Goal: Information Seeking & Learning: Learn about a topic

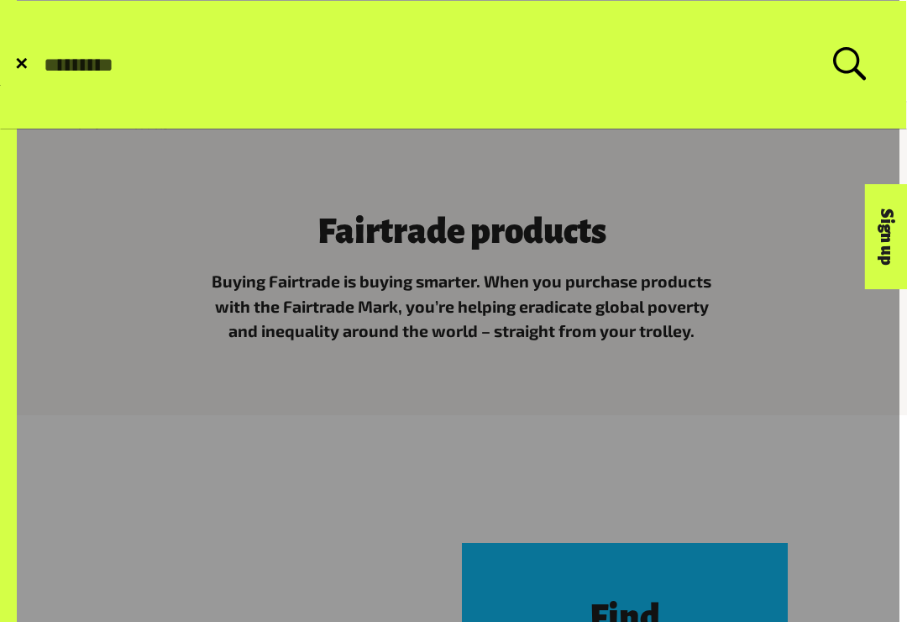
scroll to position [181, 0]
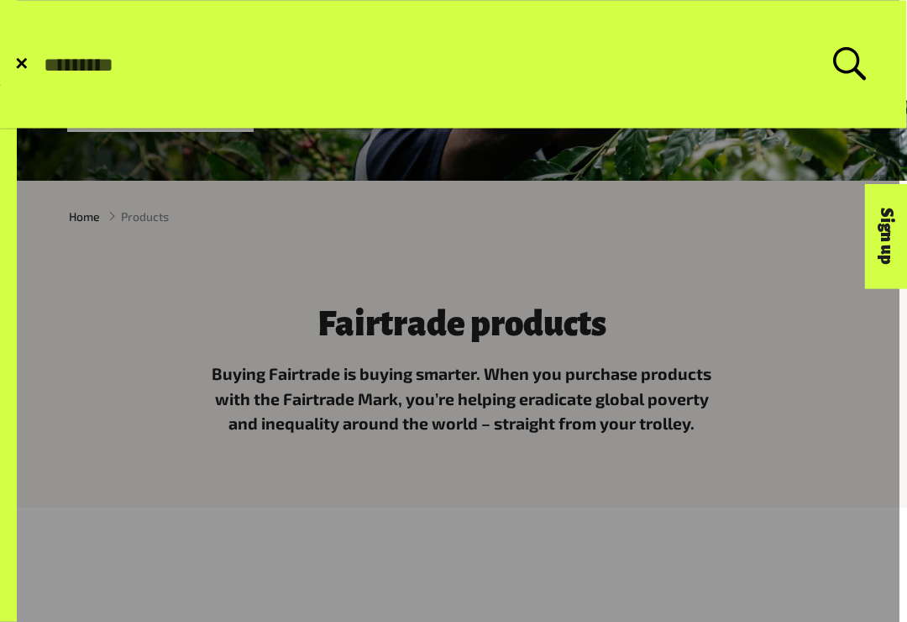
click at [88, 67] on input "Search for:" at bounding box center [437, 65] width 791 height 24
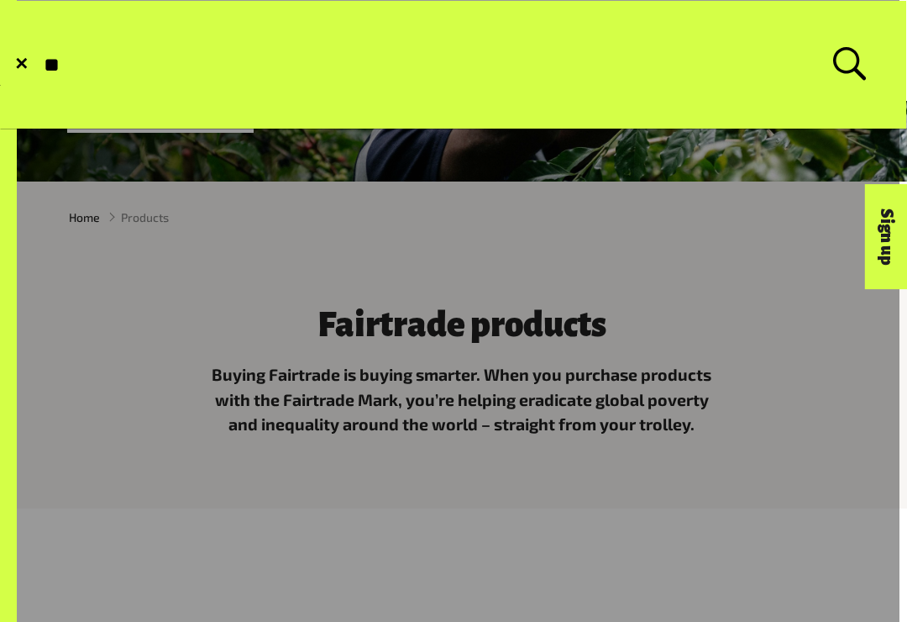
type input "*"
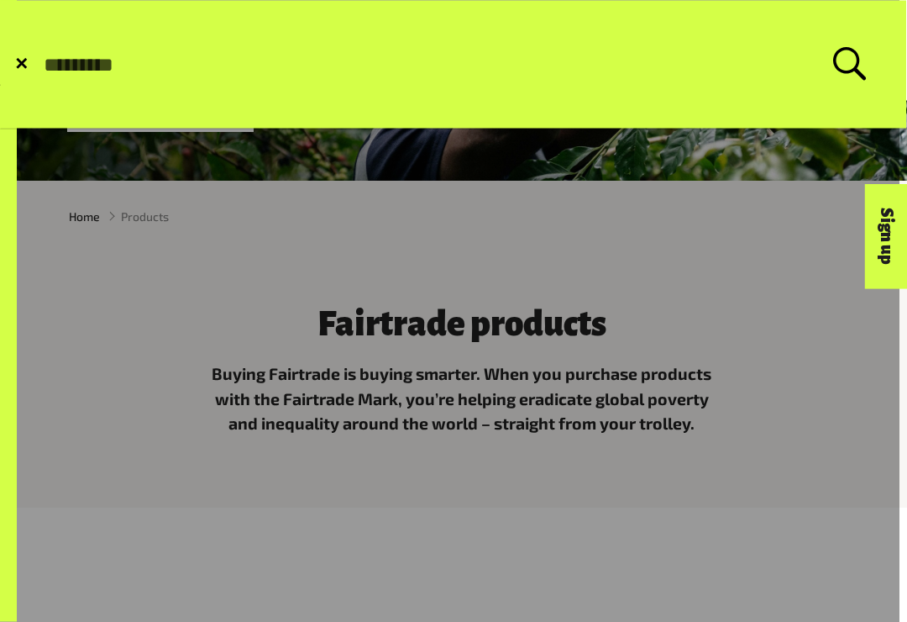
scroll to position [182, 0]
click at [23, 65] on span "✕" at bounding box center [21, 64] width 14 height 17
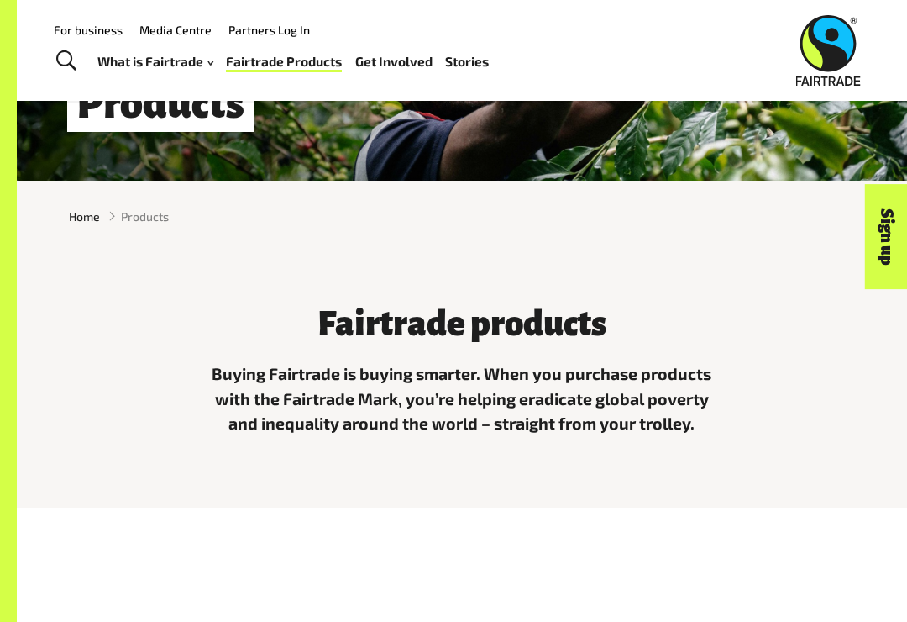
click at [151, 220] on span "Products" at bounding box center [145, 216] width 48 height 18
click at [162, 216] on span "Products" at bounding box center [145, 216] width 48 height 18
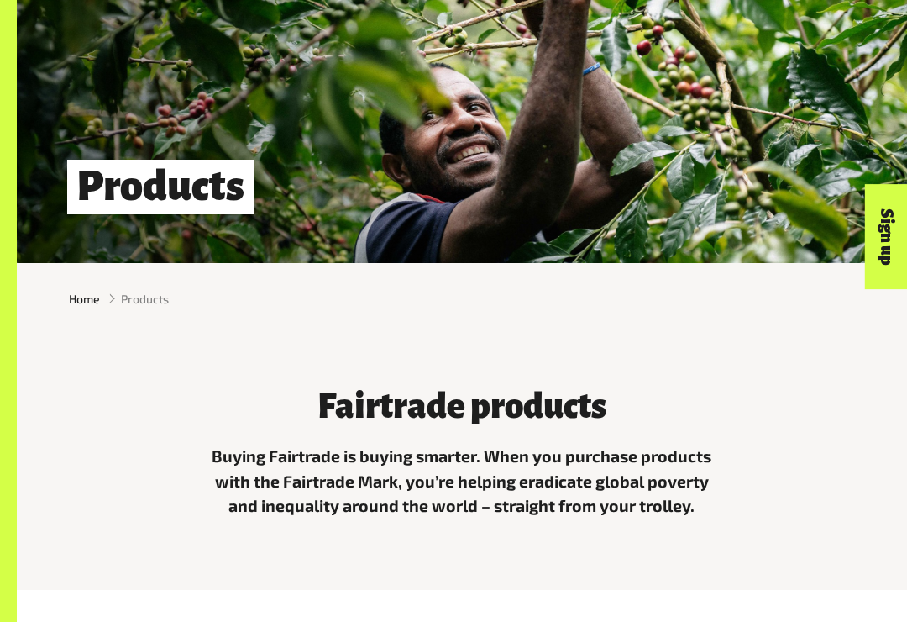
scroll to position [102, 0]
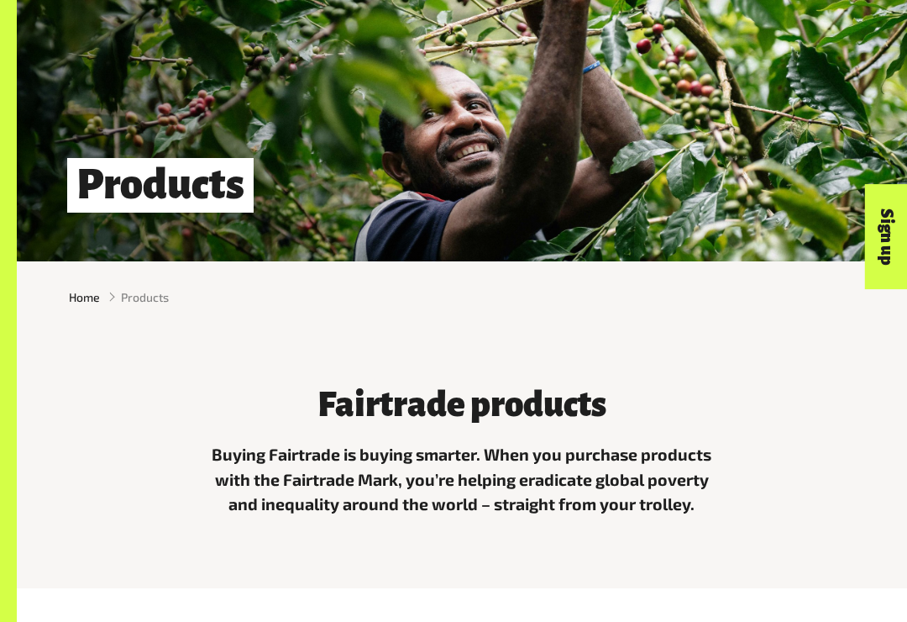
click at [130, 305] on span "Products" at bounding box center [145, 297] width 48 height 18
click at [111, 302] on li "Products" at bounding box center [134, 297] width 69 height 18
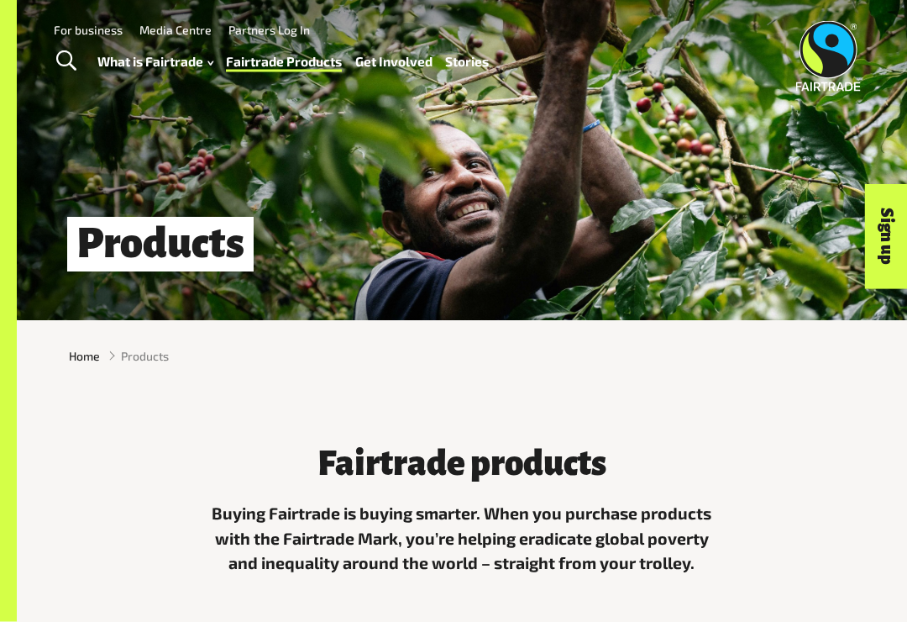
scroll to position [0, 0]
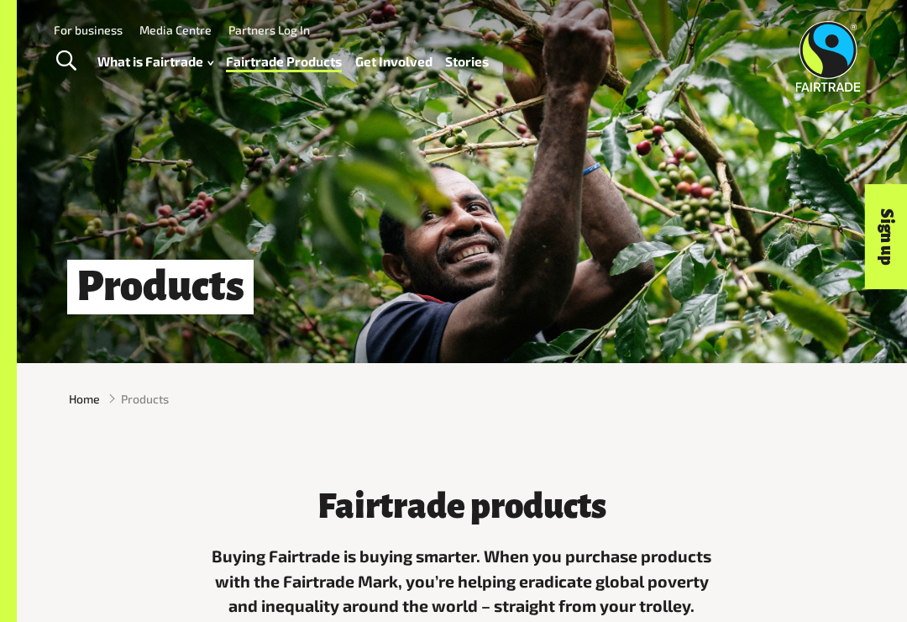
click at [66, 71] on span "Toggle Search" at bounding box center [66, 61] width 20 height 22
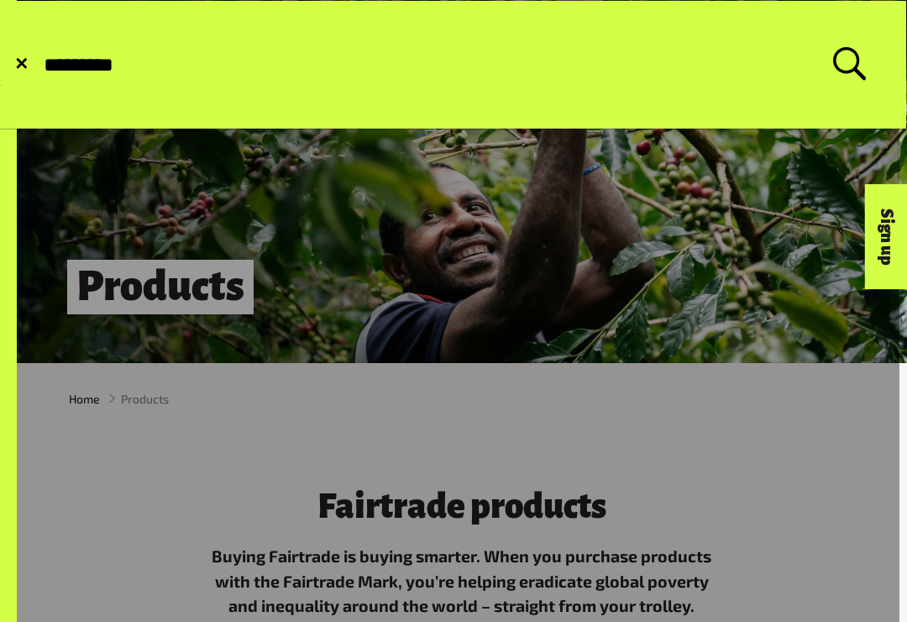
type input "*********"
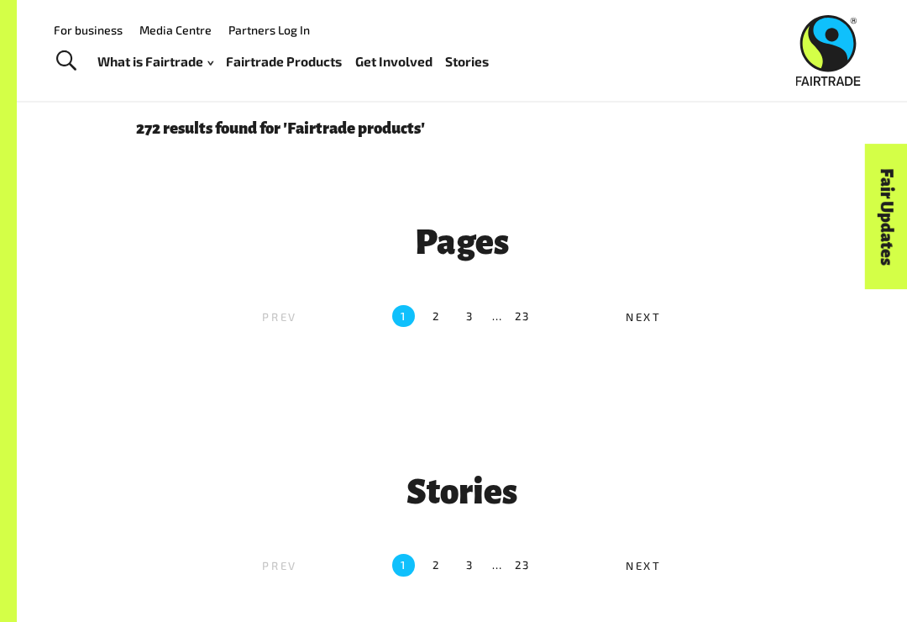
scroll to position [340, 0]
click at [658, 322] on span "Next" at bounding box center [644, 317] width 36 height 13
click at [645, 320] on span "Next" at bounding box center [644, 317] width 36 height 13
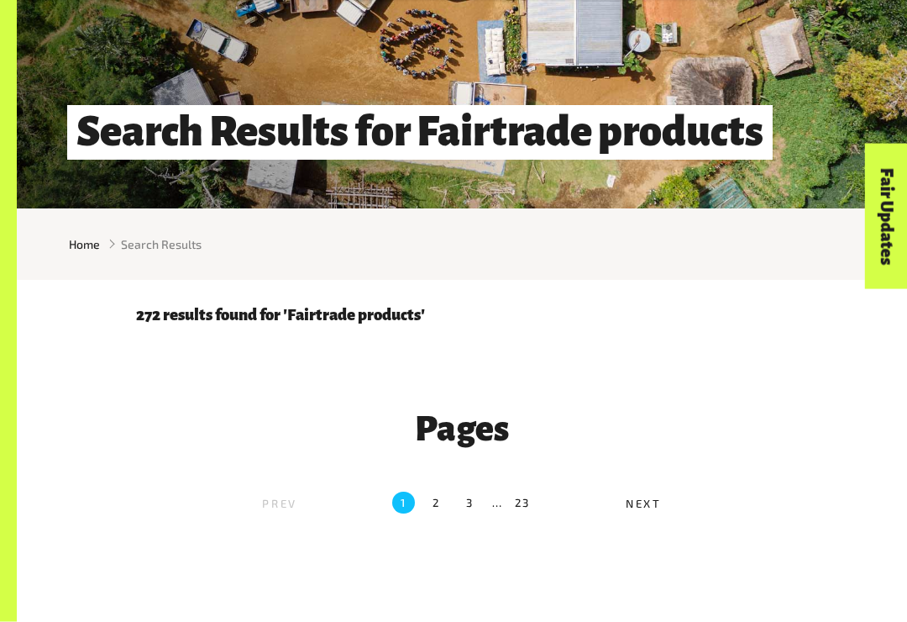
scroll to position [155, 0]
click at [441, 506] on label "2" at bounding box center [437, 502] width 22 height 22
click at [435, 503] on label "2" at bounding box center [437, 502] width 22 height 22
click at [629, 496] on span "Next" at bounding box center [644, 502] width 36 height 13
click at [641, 516] on label "Next" at bounding box center [657, 504] width 230 height 27
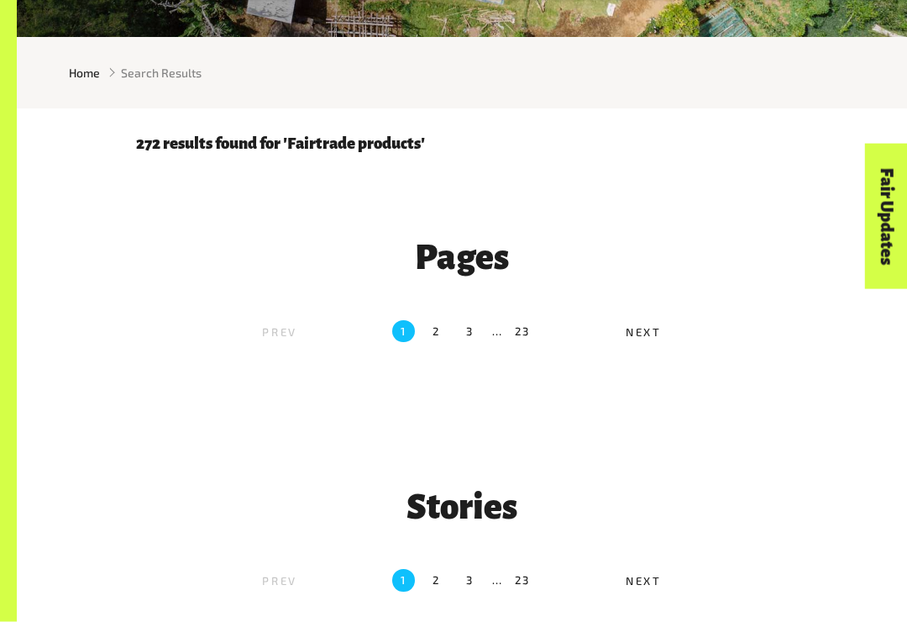
scroll to position [326, 0]
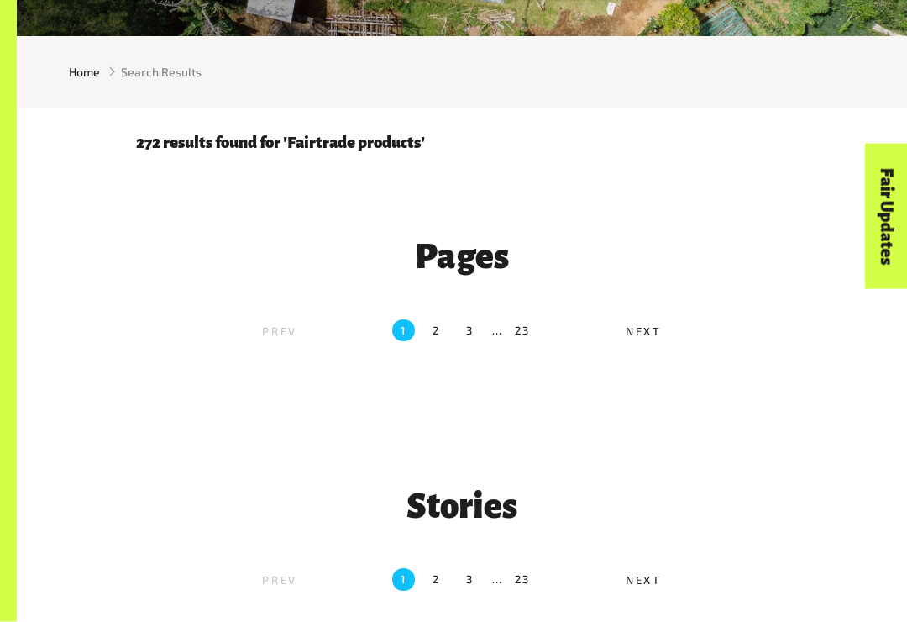
click at [644, 586] on label "Next" at bounding box center [657, 582] width 230 height 27
click at [639, 337] on label "Next" at bounding box center [657, 333] width 230 height 27
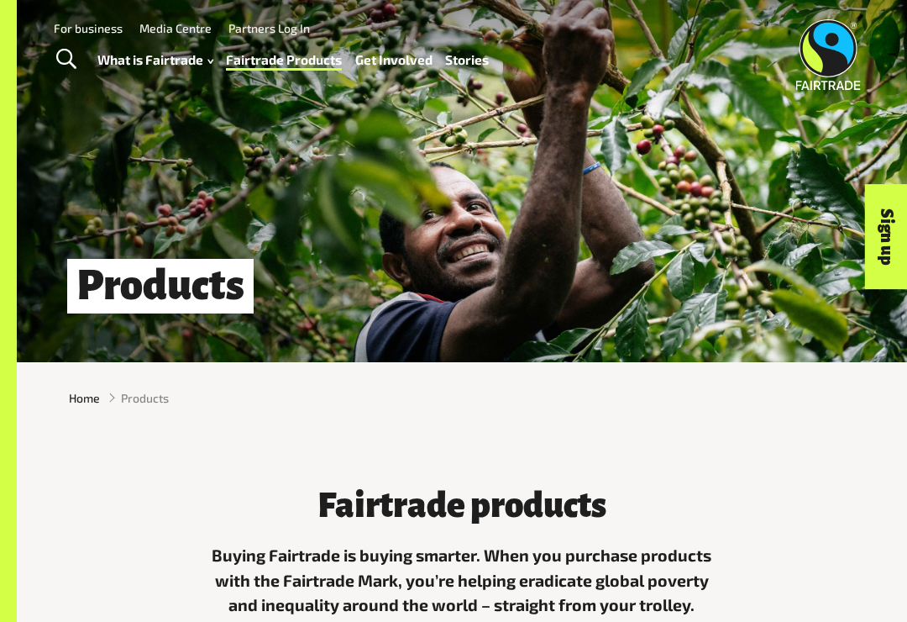
scroll to position [3, 0]
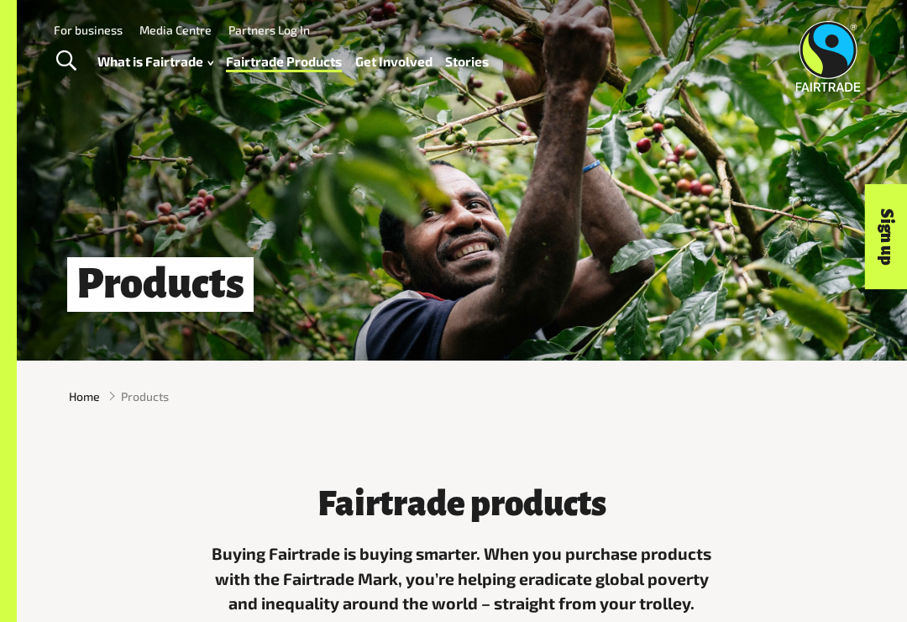
click at [57, 63] on span "Toggle Search" at bounding box center [66, 61] width 20 height 22
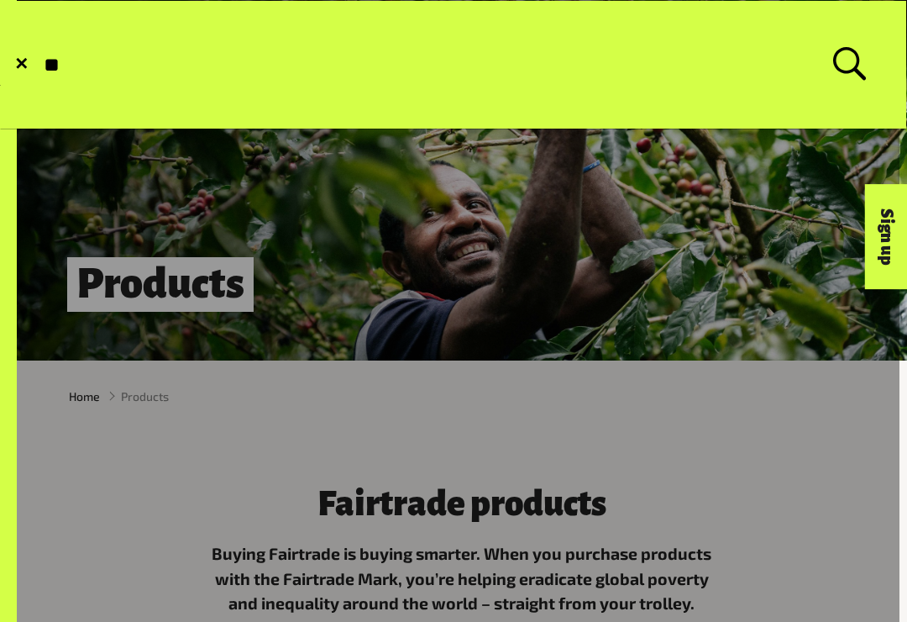
type input "*"
type input "**********"
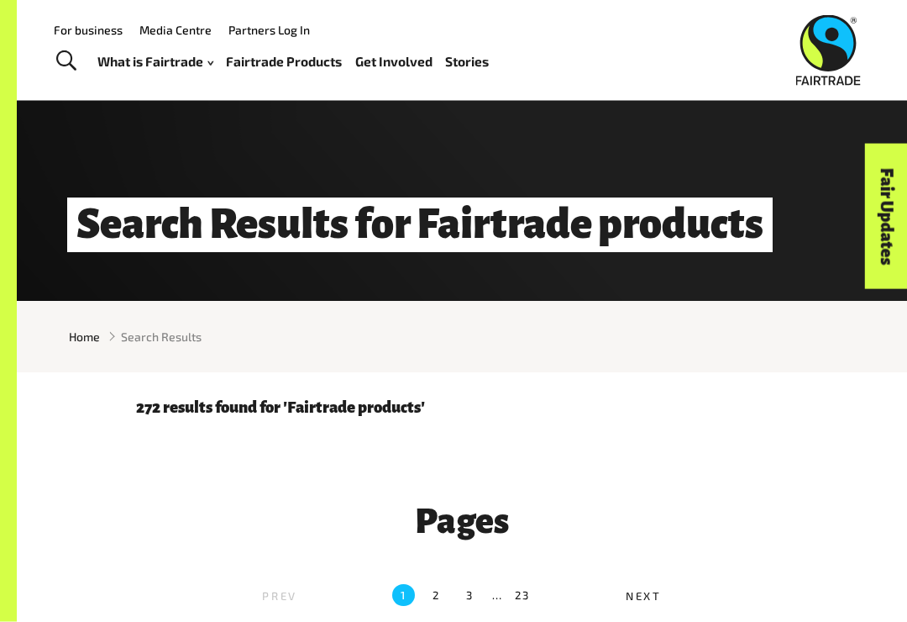
scroll to position [165, 0]
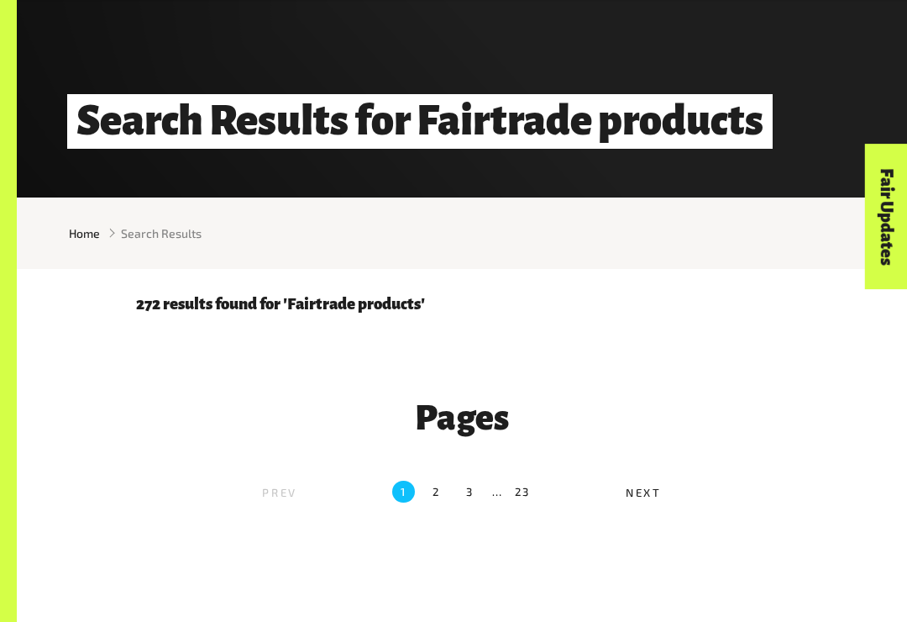
click at [636, 503] on label "Next" at bounding box center [657, 493] width 230 height 27
click at [630, 498] on label "Next" at bounding box center [657, 493] width 230 height 27
click at [655, 494] on span "Next" at bounding box center [644, 492] width 36 height 13
click at [621, 489] on label "Next" at bounding box center [657, 493] width 230 height 27
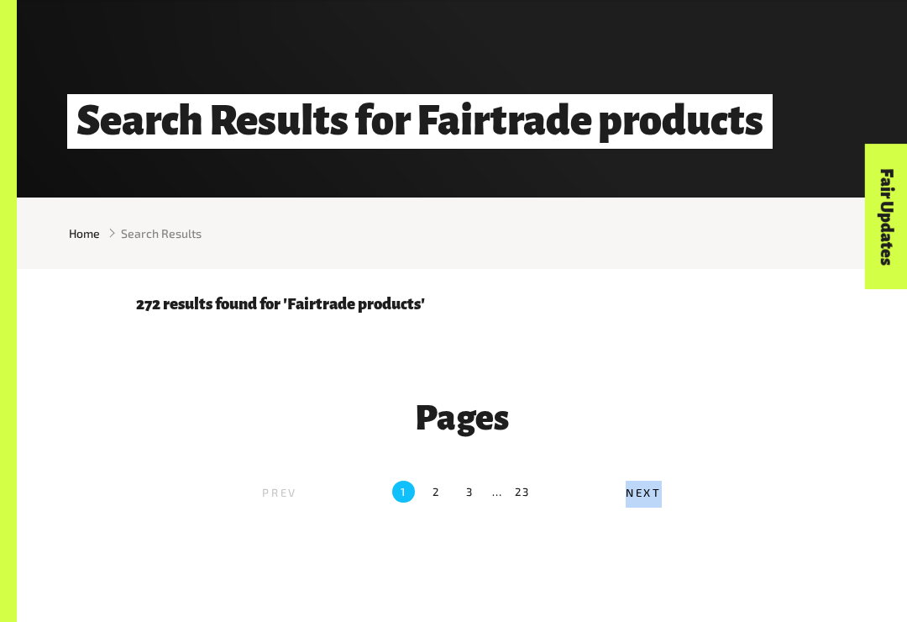
click at [622, 489] on label "Next" at bounding box center [657, 493] width 230 height 27
click at [638, 497] on span "Next" at bounding box center [644, 492] width 36 height 13
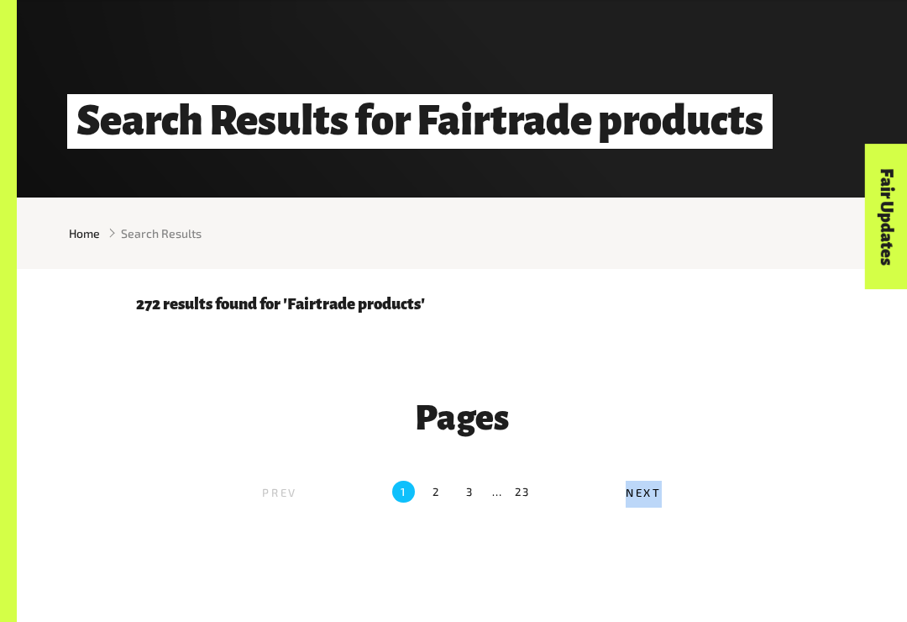
click at [638, 497] on span "Next" at bounding box center [644, 492] width 36 height 13
drag, startPoint x: 638, startPoint y: 497, endPoint x: 640, endPoint y: 484, distance: 13.5
click at [643, 473] on div "Pages Prev 1 2 3 … 23 Next" at bounding box center [462, 451] width 672 height 141
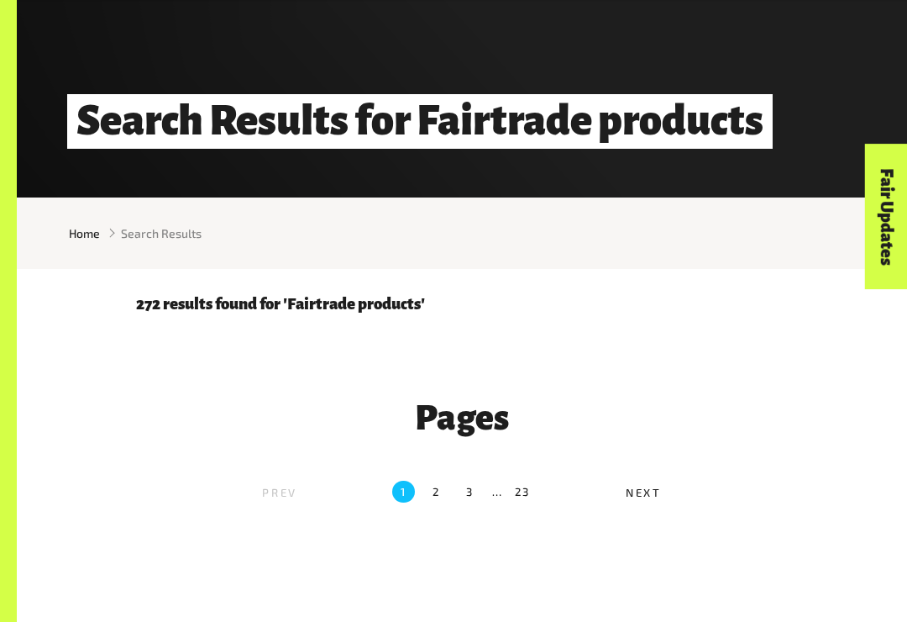
click at [648, 454] on div "Pages Prev 1 2 3 … 23 Next" at bounding box center [462, 451] width 672 height 141
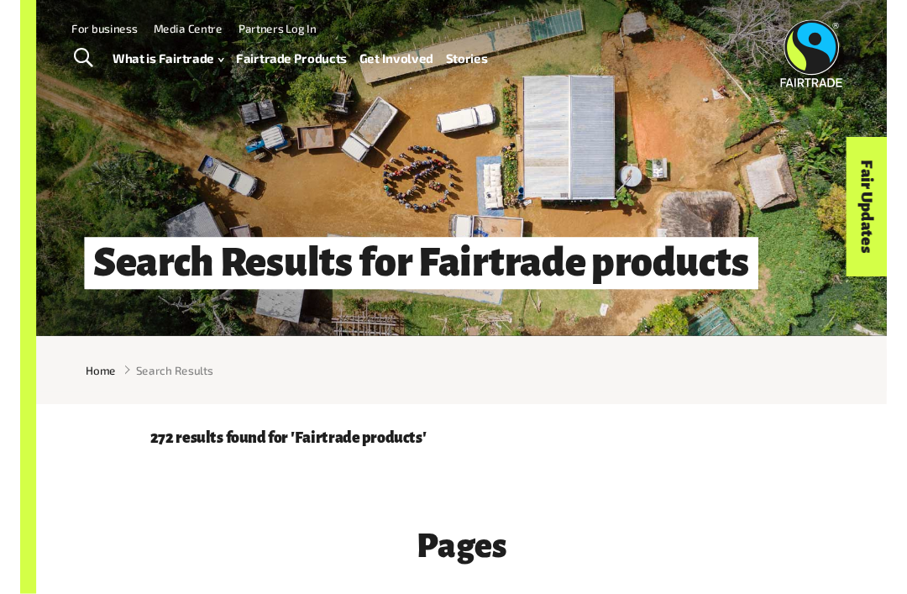
scroll to position [0, 0]
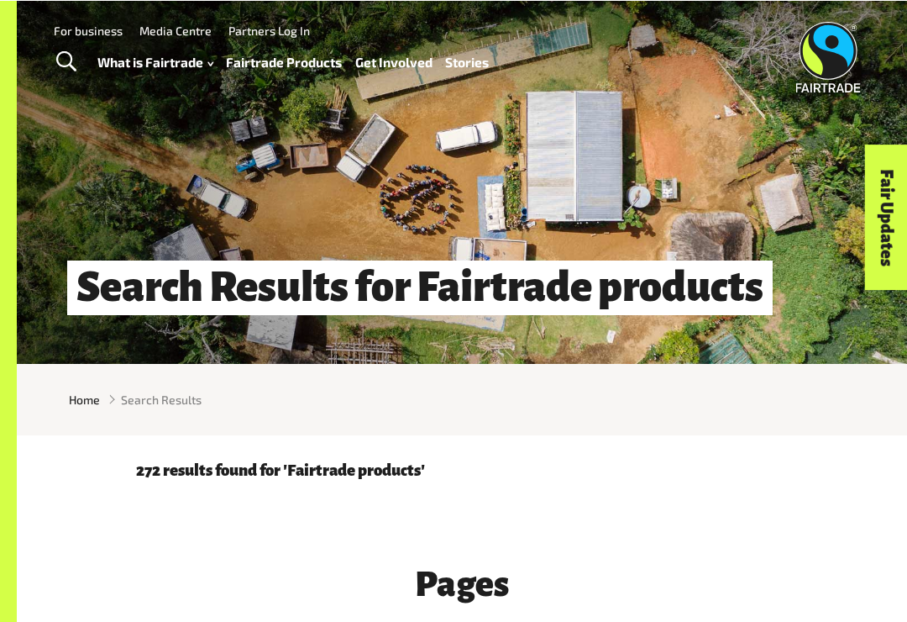
click at [86, 54] on link "Toggle Search" at bounding box center [65, 61] width 41 height 42
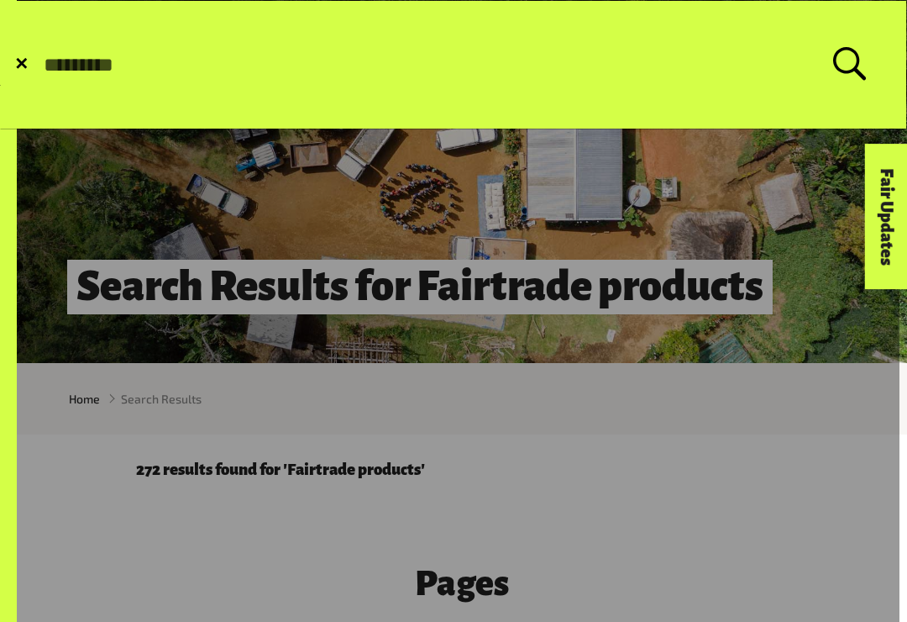
click at [24, 66] on span "✕" at bounding box center [21, 64] width 14 height 17
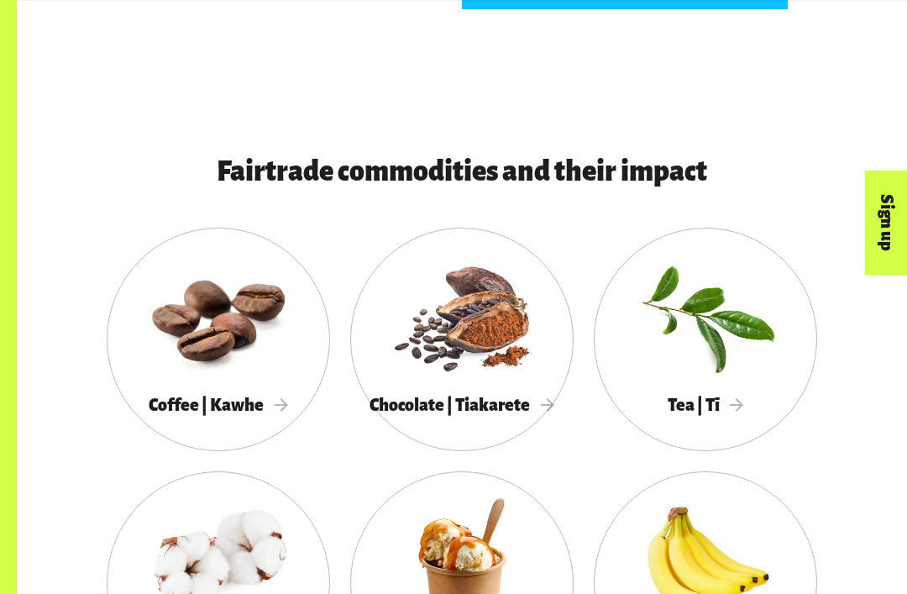
scroll to position [1134, 0]
click at [160, 379] on div at bounding box center [218, 316] width 223 height 145
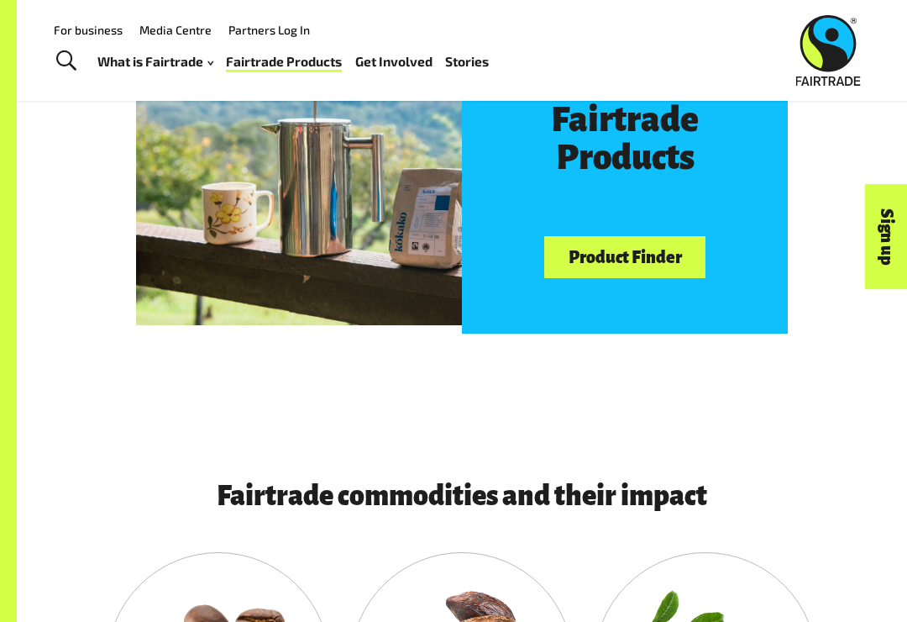
scroll to position [795, 0]
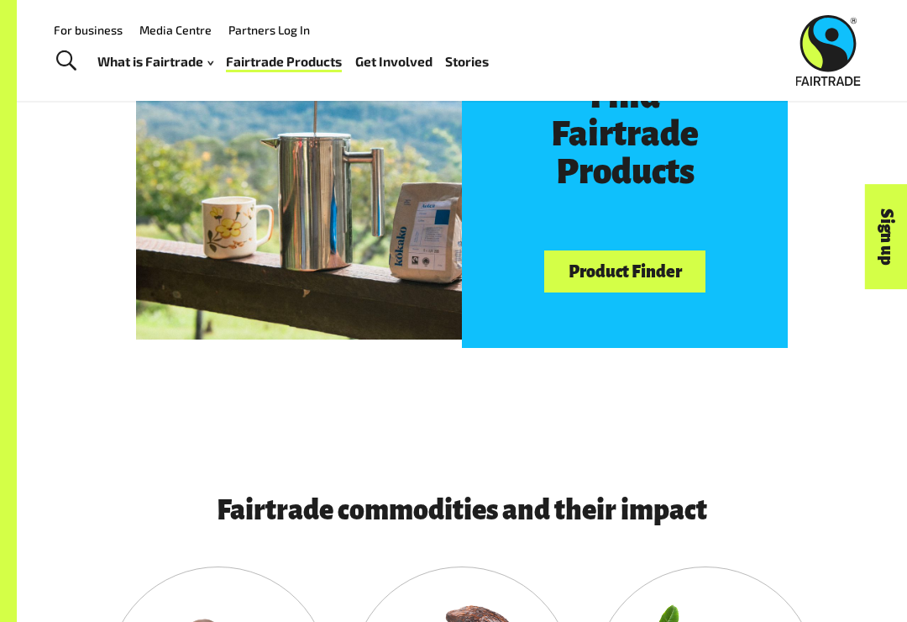
click at [671, 270] on link "Product Finder" at bounding box center [624, 271] width 161 height 43
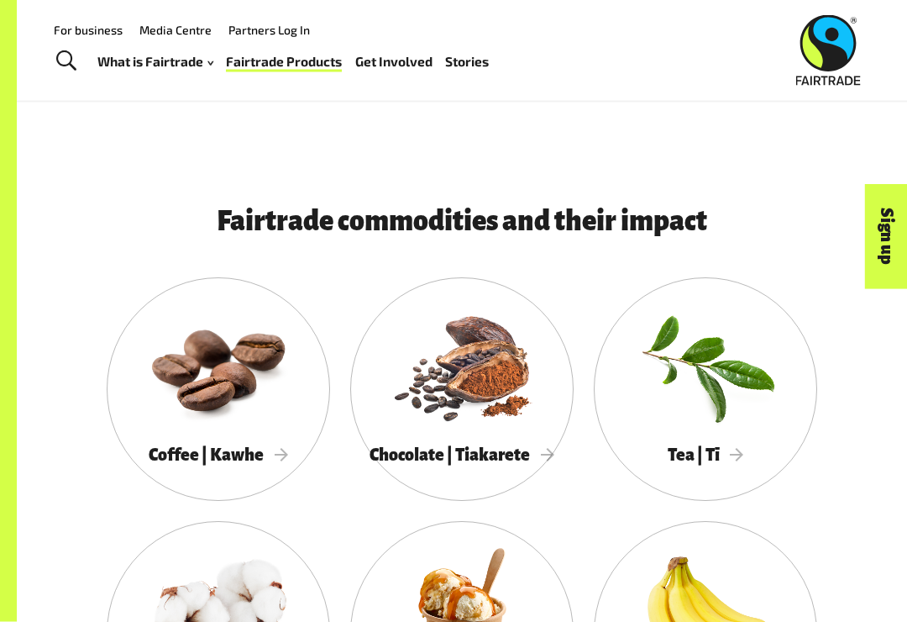
scroll to position [1072, 0]
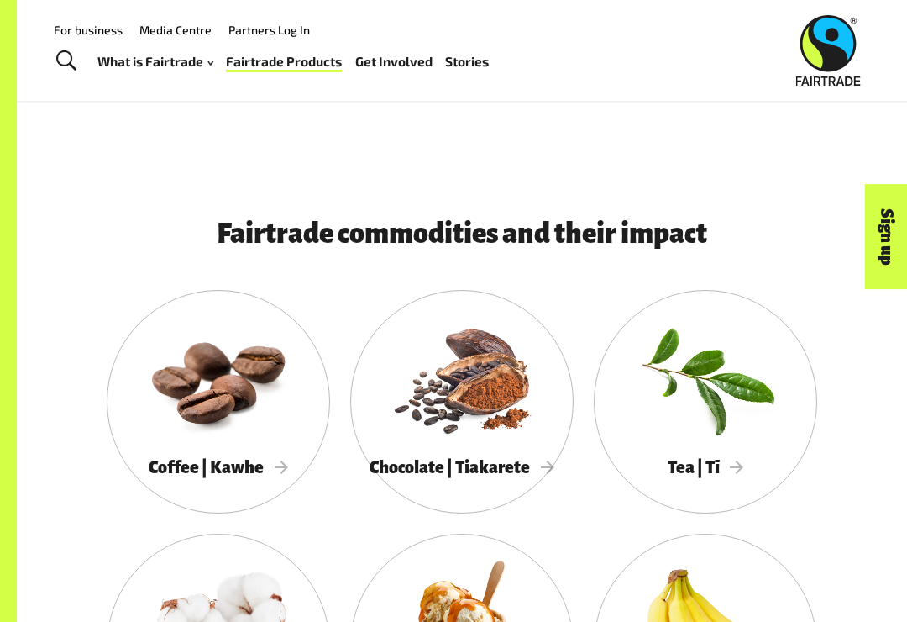
click at [170, 395] on div at bounding box center [218, 378] width 223 height 145
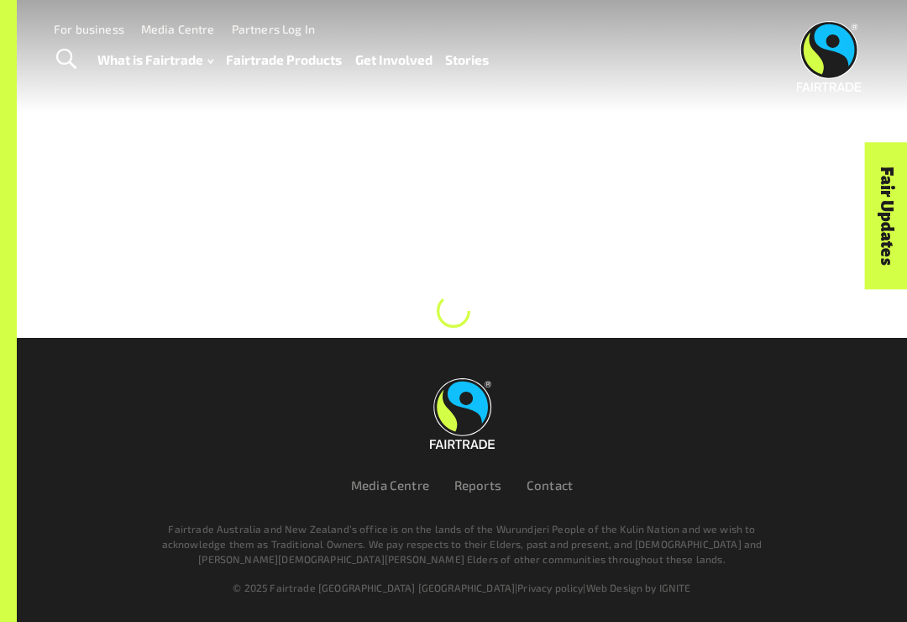
click at [611, 338] on div at bounding box center [453, 169] width 907 height 338
click at [606, 325] on div at bounding box center [453, 169] width 907 height 338
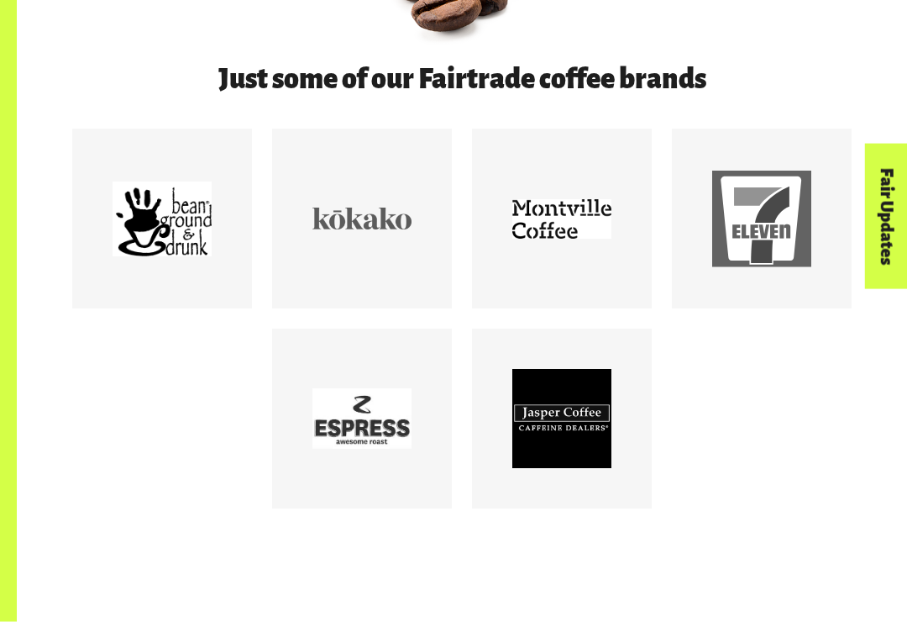
scroll to position [727, 0]
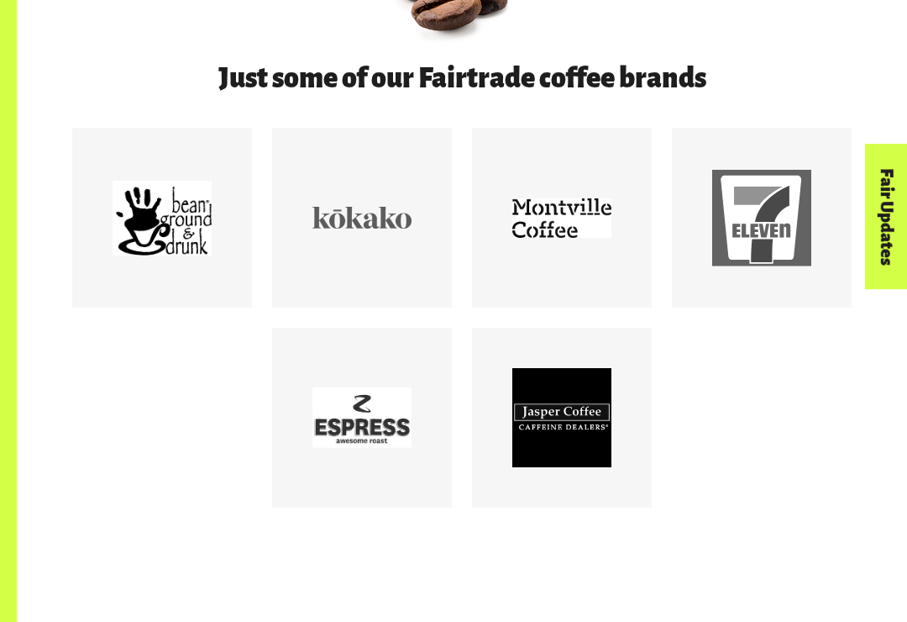
click at [118, 264] on div at bounding box center [162, 217] width 99 height 99
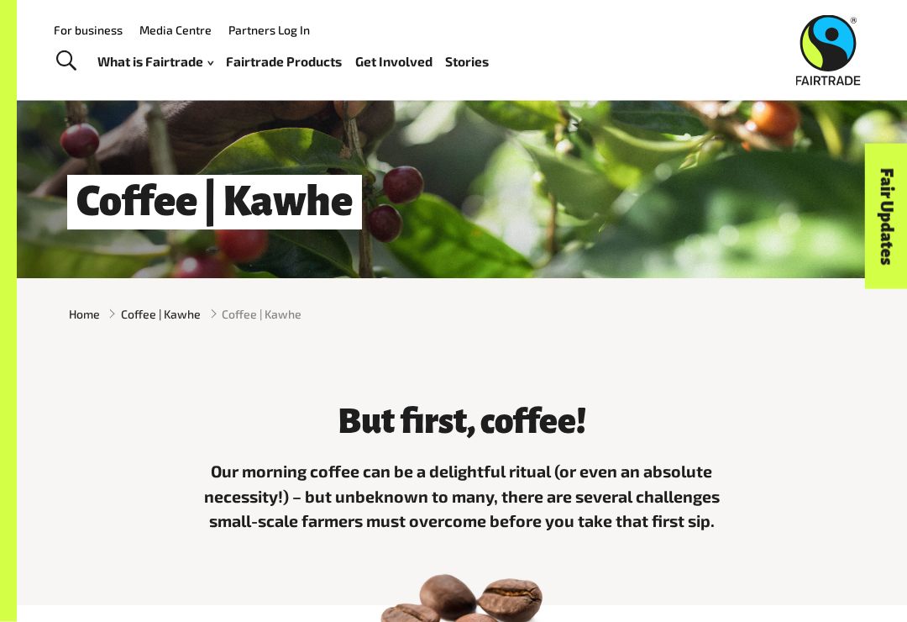
scroll to position [0, 0]
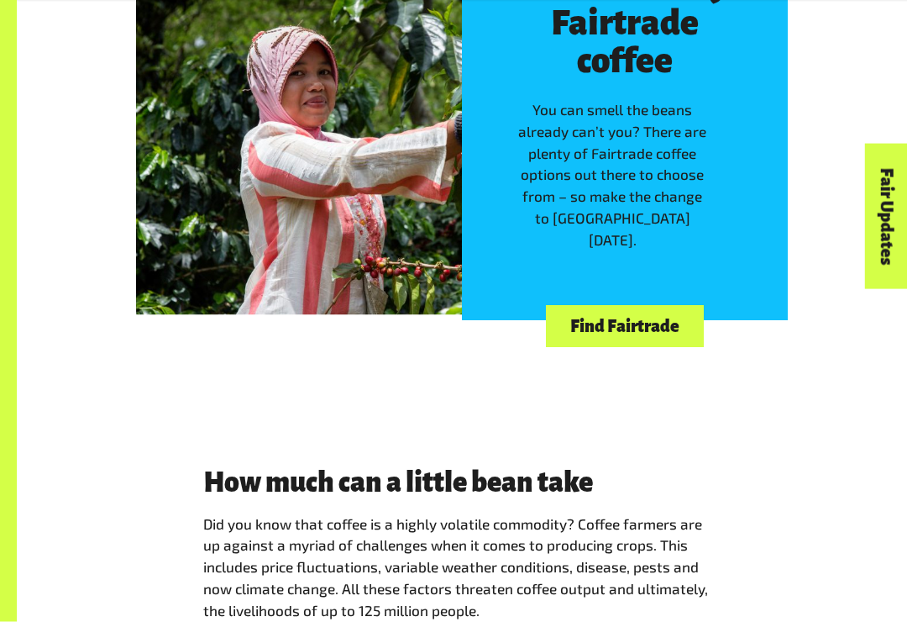
click at [659, 344] on link "Find Fairtrade" at bounding box center [624, 327] width 157 height 43
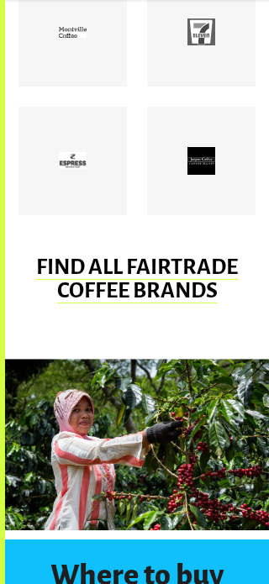
scroll to position [942, 0]
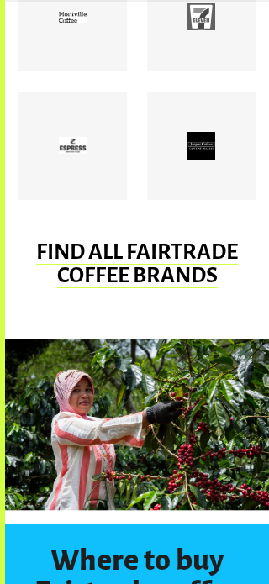
click at [43, 436] on div at bounding box center [137, 424] width 264 height 171
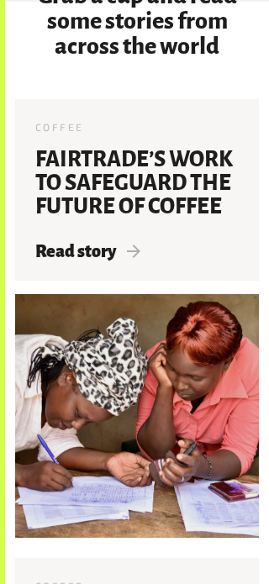
scroll to position [3358, 0]
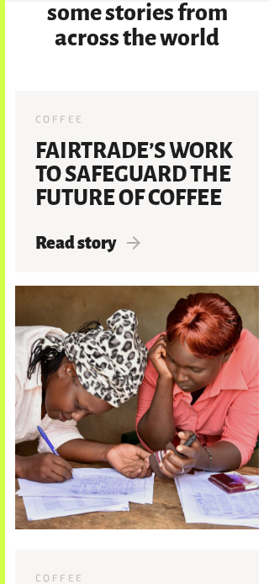
click at [68, 234] on span "Read story" at bounding box center [87, 243] width 105 height 18
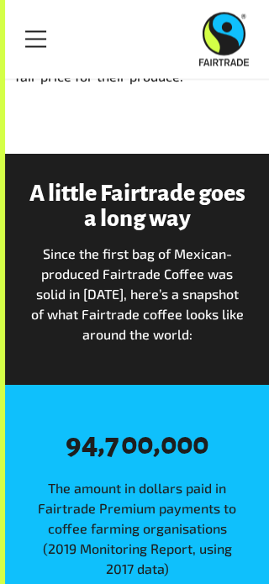
scroll to position [2345, 0]
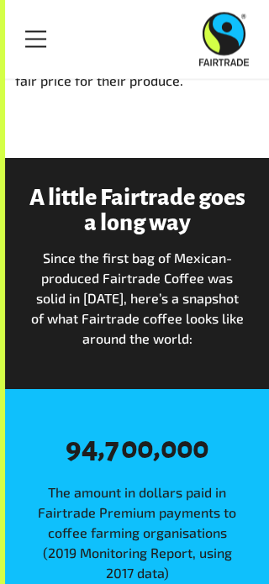
click at [35, 34] on link "Menu" at bounding box center [36, 39] width 42 height 42
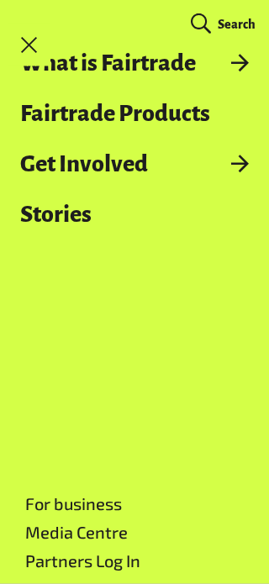
scroll to position [2346, 0]
click at [231, 20] on span "Search" at bounding box center [237, 24] width 38 height 13
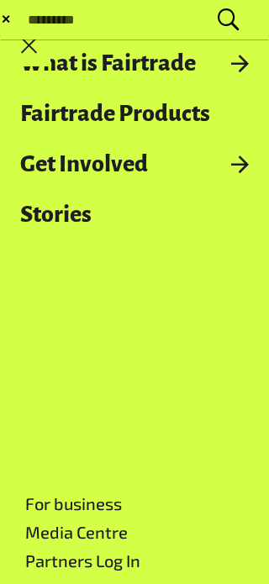
scroll to position [2345, 0]
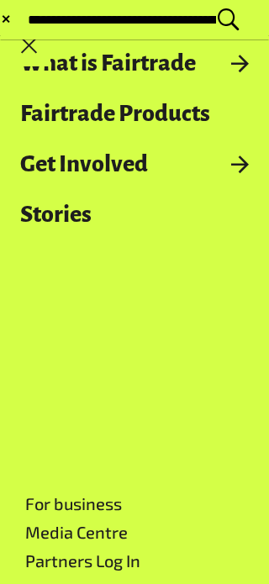
type input "**********"
click at [28, 20] on button "Submit Search" at bounding box center [28, 20] width 1 height 1
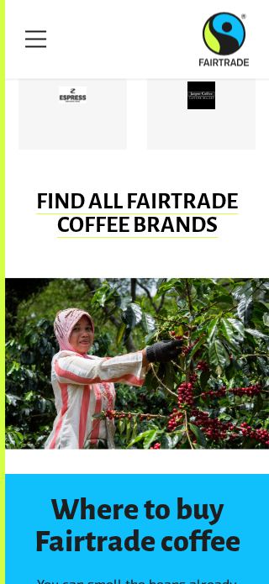
scroll to position [992, 0]
click at [66, 206] on link "FIND ALL FAIRTRADE COFFEE BRANDS" at bounding box center [137, 214] width 202 height 48
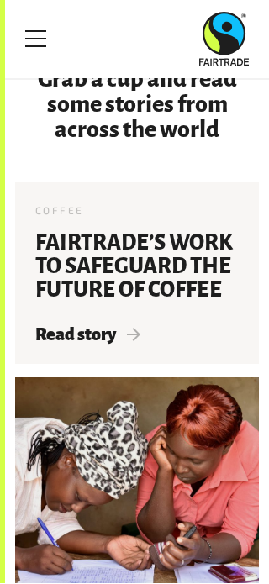
scroll to position [3267, 0]
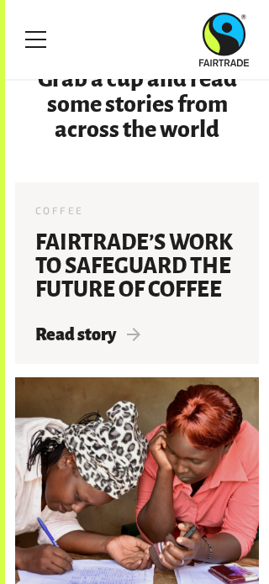
click at [165, 291] on div "Coffee 15 May 2019 Fairtrade’s Work To Safeguard The Future Of Coffee Read story" at bounding box center [137, 272] width 244 height 181
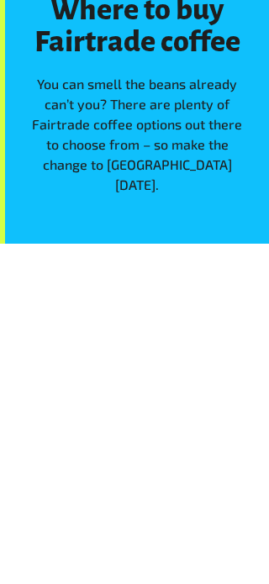
scroll to position [1492, 0]
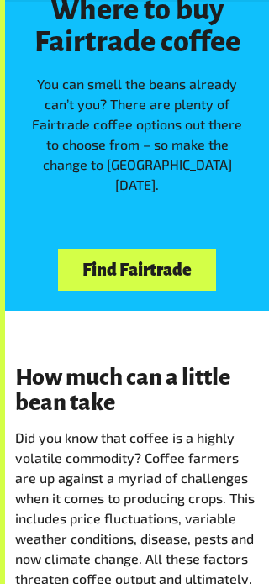
click at [81, 249] on link "Find Fairtrade" at bounding box center [136, 270] width 157 height 43
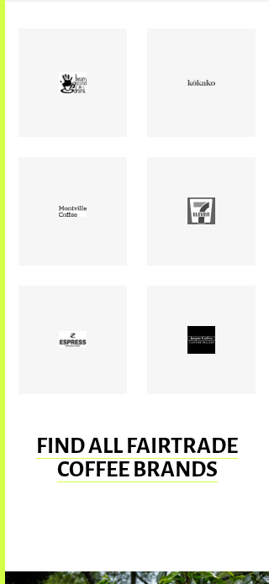
scroll to position [748, 0]
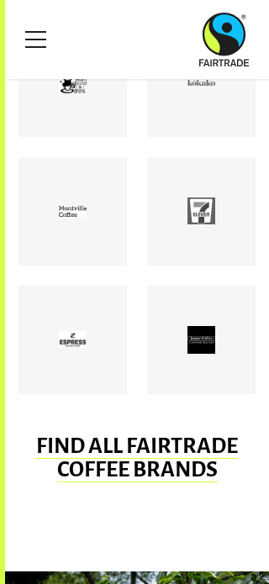
click at [62, 74] on header "Menu For business Media Centre Partners Log In What is Fairtrade How Fairtrade …" at bounding box center [134, 39] width 269 height 79
click at [50, 110] on div at bounding box center [72, 83] width 108 height 108
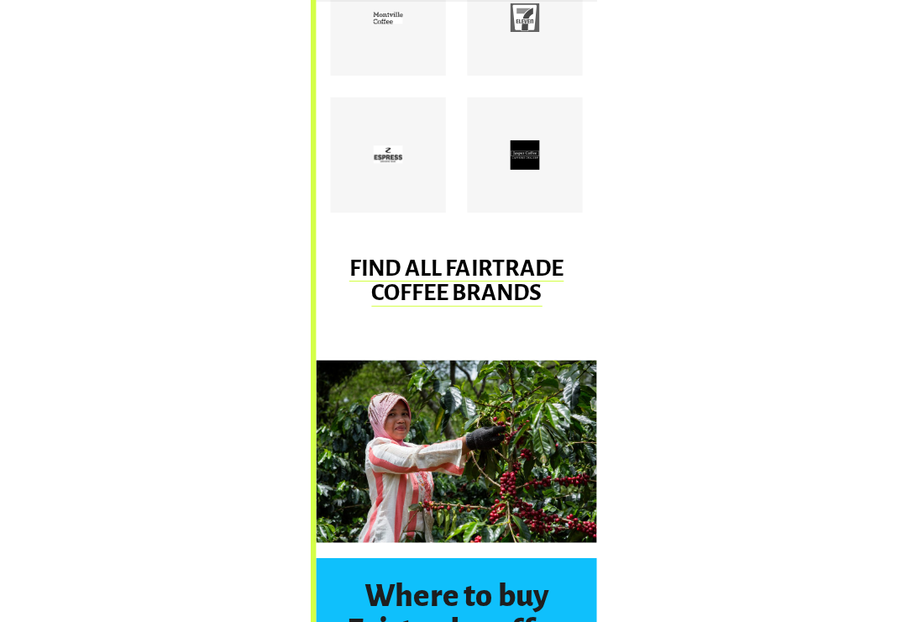
scroll to position [1102, 0]
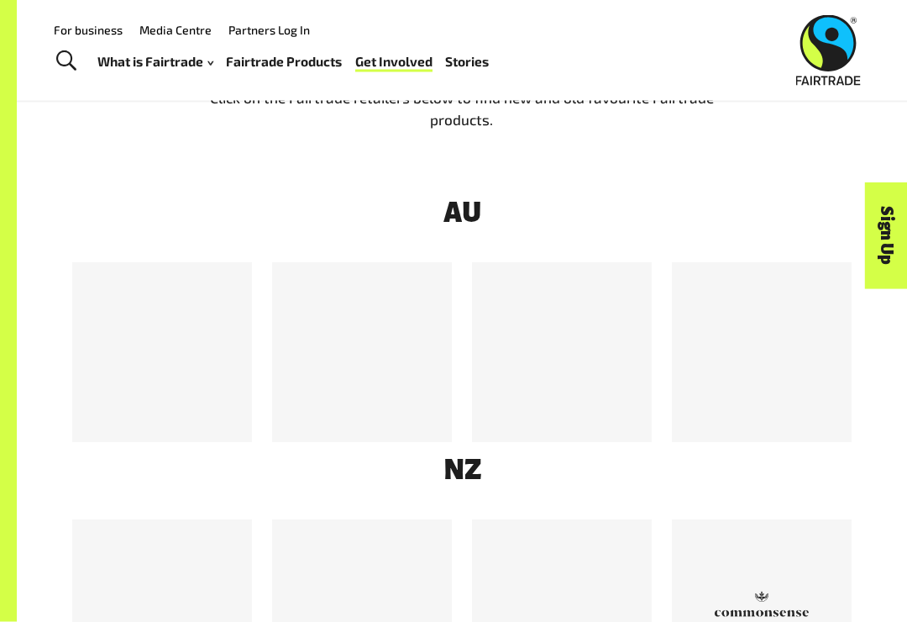
scroll to position [703, 0]
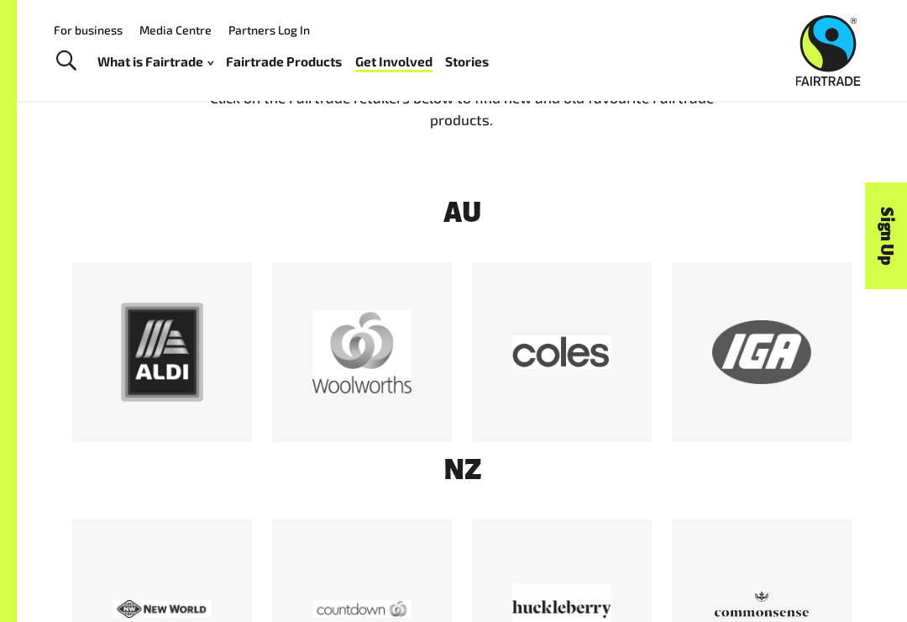
click at [728, 355] on div at bounding box center [761, 351] width 99 height 99
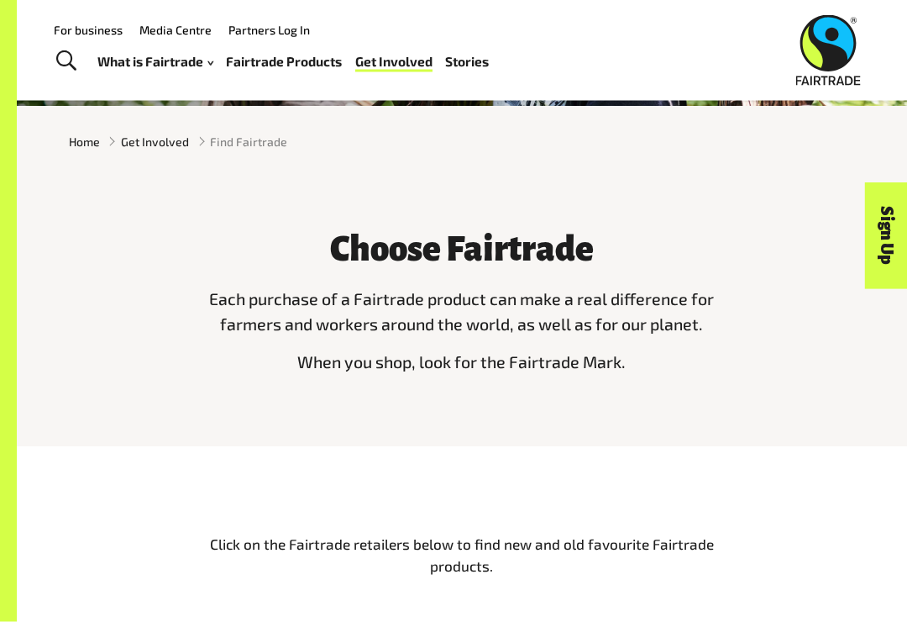
scroll to position [216, 0]
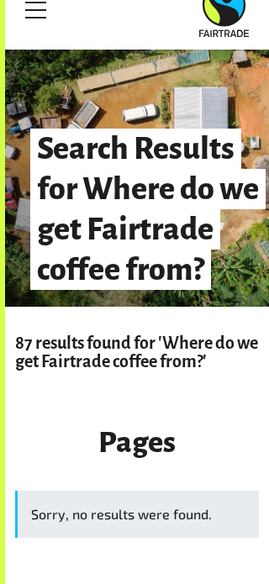
click at [29, 329] on div "87 results found for 'Where do we get Fairtrade coffee from?'" at bounding box center [137, 345] width 264 height 77
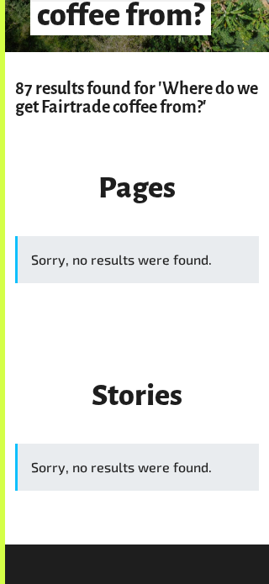
click at [46, 254] on div "Sorry, no results were found." at bounding box center [137, 259] width 244 height 47
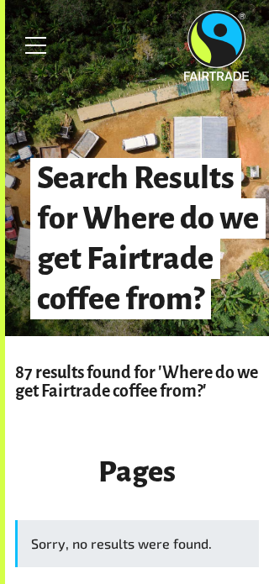
click at [177, 475] on h3 "Pages" at bounding box center [137, 472] width 244 height 32
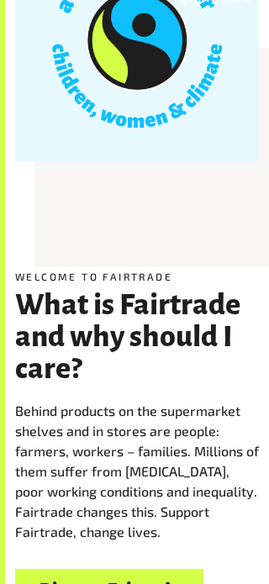
scroll to position [392, 0]
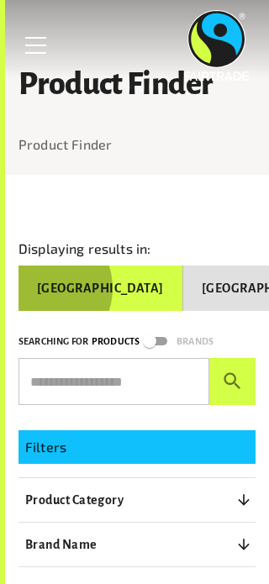
click at [41, 288] on button "[GEOGRAPHIC_DATA]" at bounding box center [100, 287] width 165 height 45
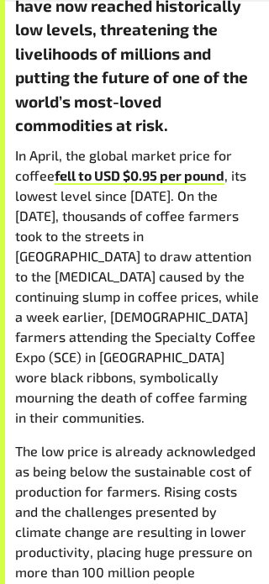
scroll to position [478, 0]
